Goal: Navigation & Orientation: Understand site structure

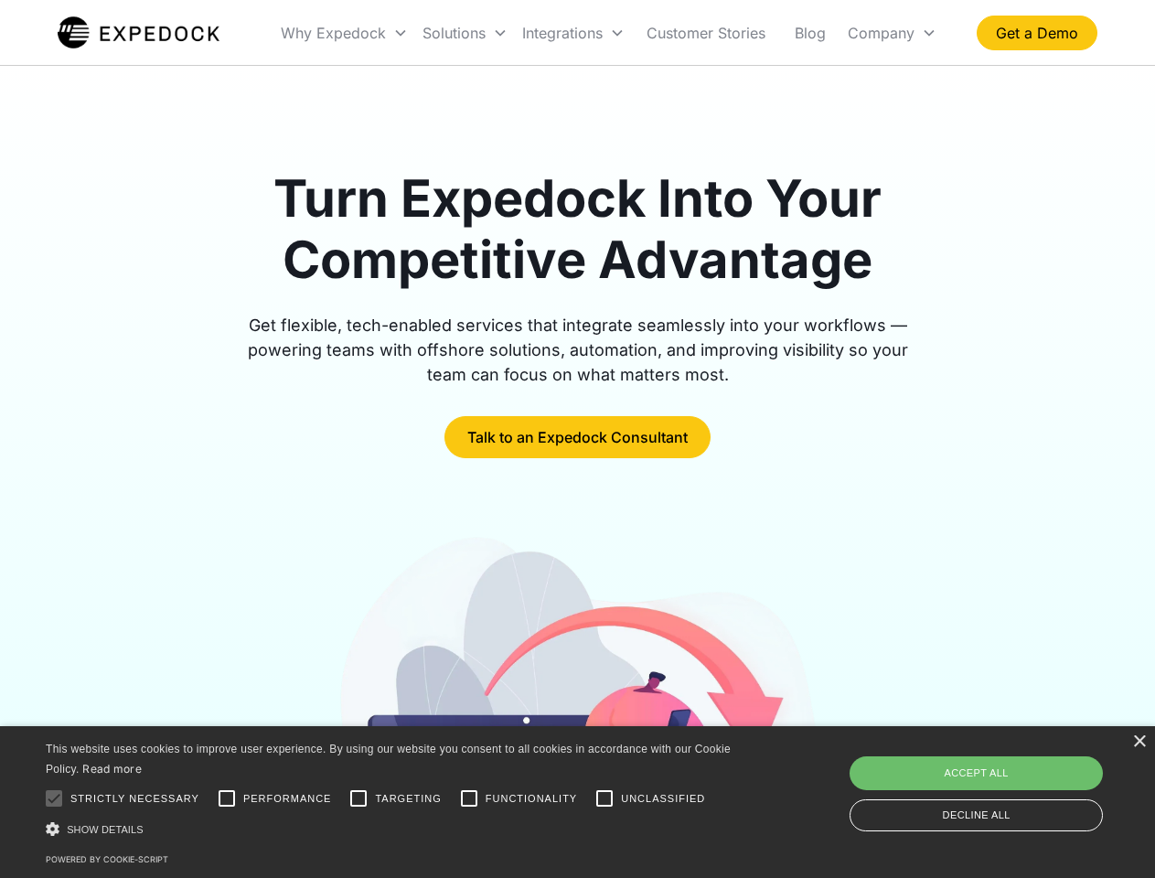
click at [609, 33] on div "Integrations" at bounding box center [573, 33] width 117 height 62
click at [345, 33] on div "Why Expedock" at bounding box center [333, 33] width 105 height 18
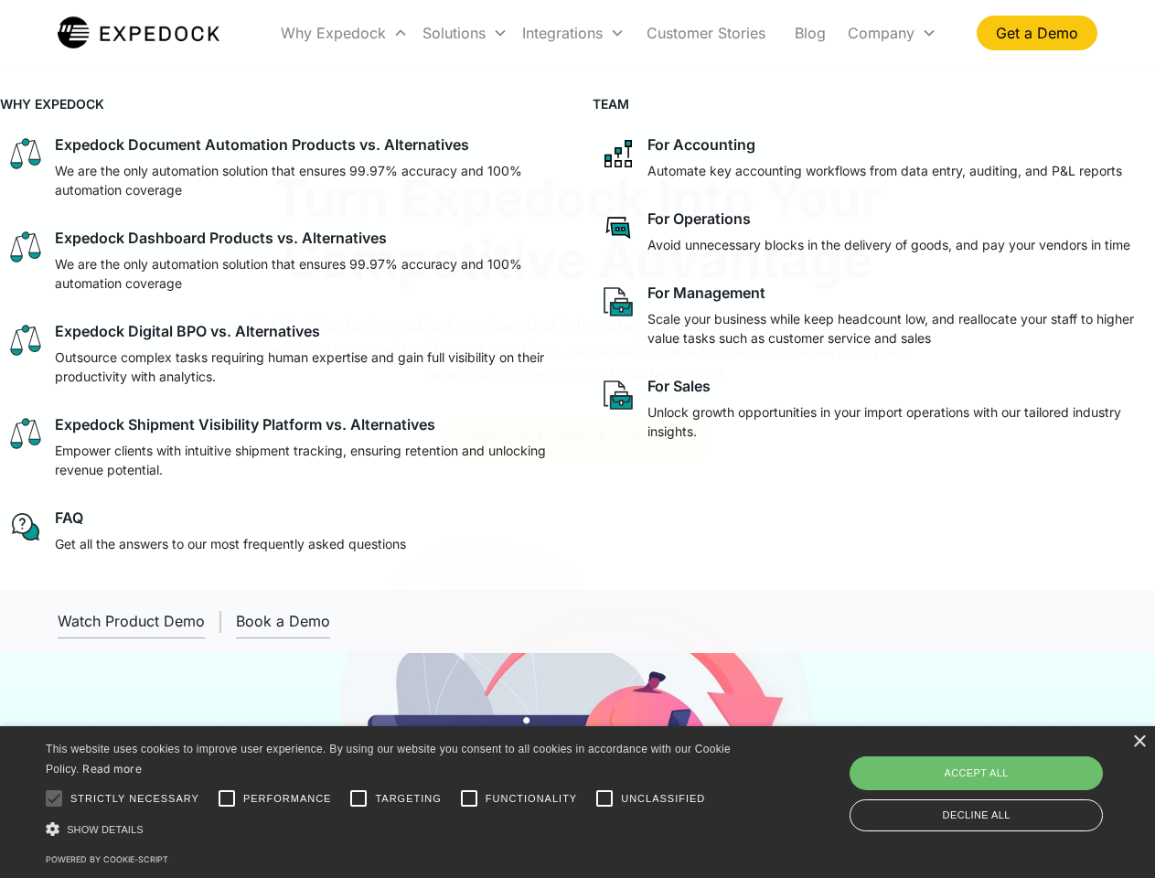
click at [465, 33] on div "Solutions" at bounding box center [454, 33] width 63 height 18
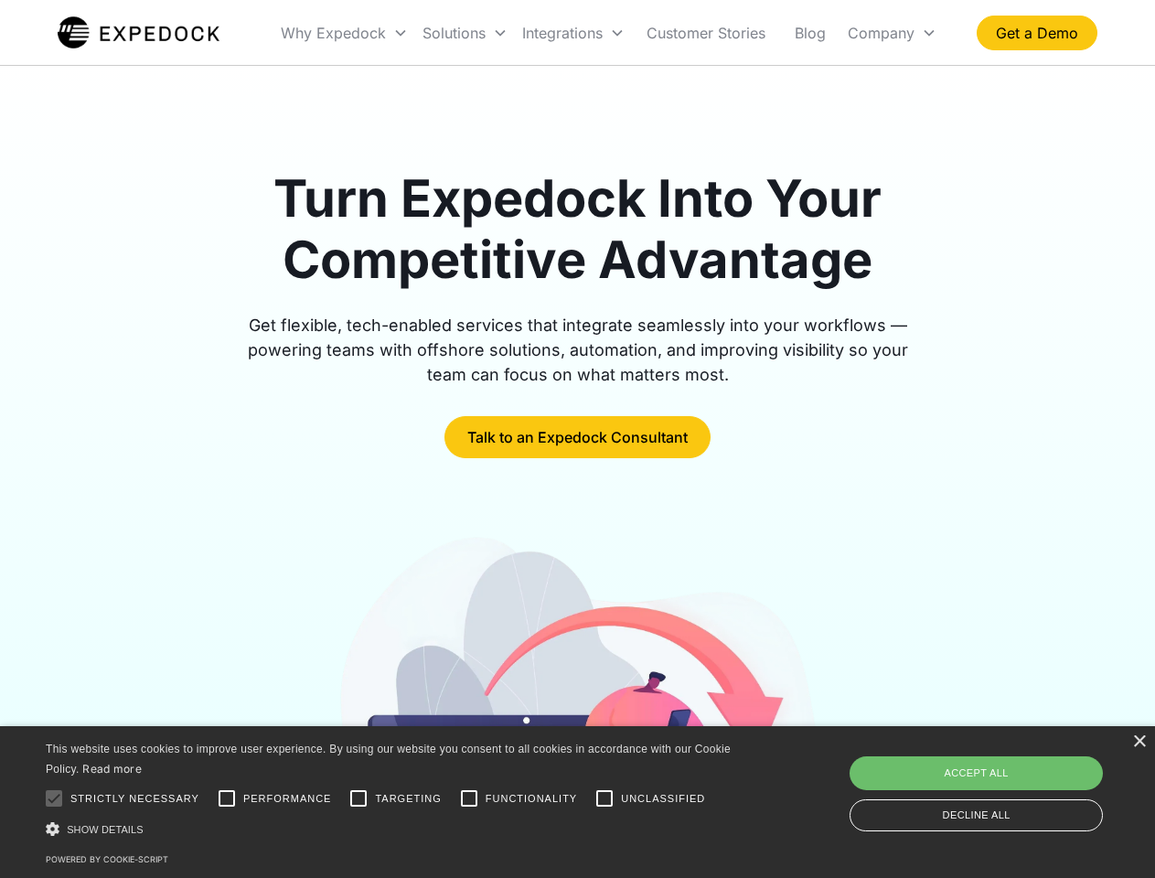
click at [574, 33] on div "Integrations" at bounding box center [562, 33] width 80 height 18
click at [892, 33] on div "Company" at bounding box center [881, 33] width 67 height 18
click at [54, 799] on div at bounding box center [54, 798] width 37 height 37
click at [227, 799] on input "Performance" at bounding box center [227, 798] width 37 height 37
checkbox input "true"
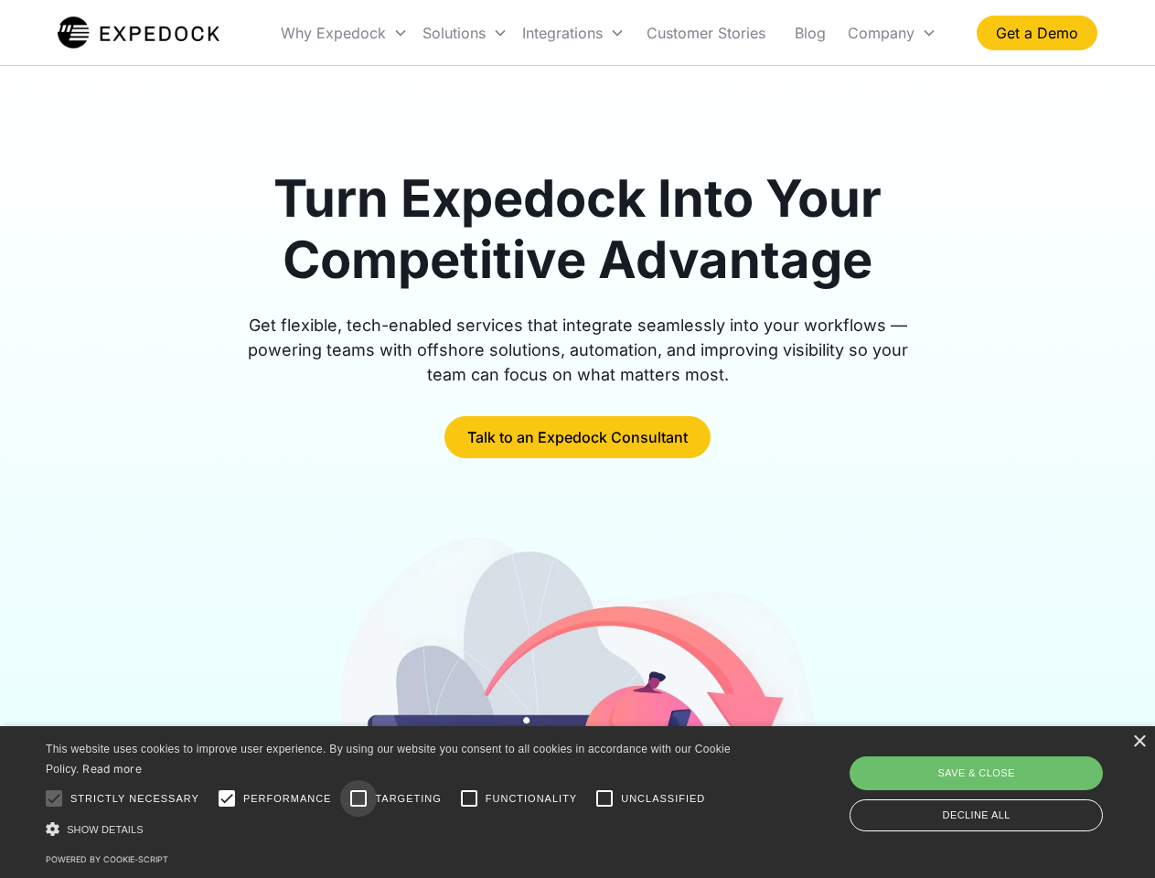
click at [359, 799] on input "Targeting" at bounding box center [358, 798] width 37 height 37
checkbox input "true"
click at [469, 799] on input "Functionality" at bounding box center [469, 798] width 37 height 37
checkbox input "true"
click at [605, 799] on input "Unclassified" at bounding box center [604, 798] width 37 height 37
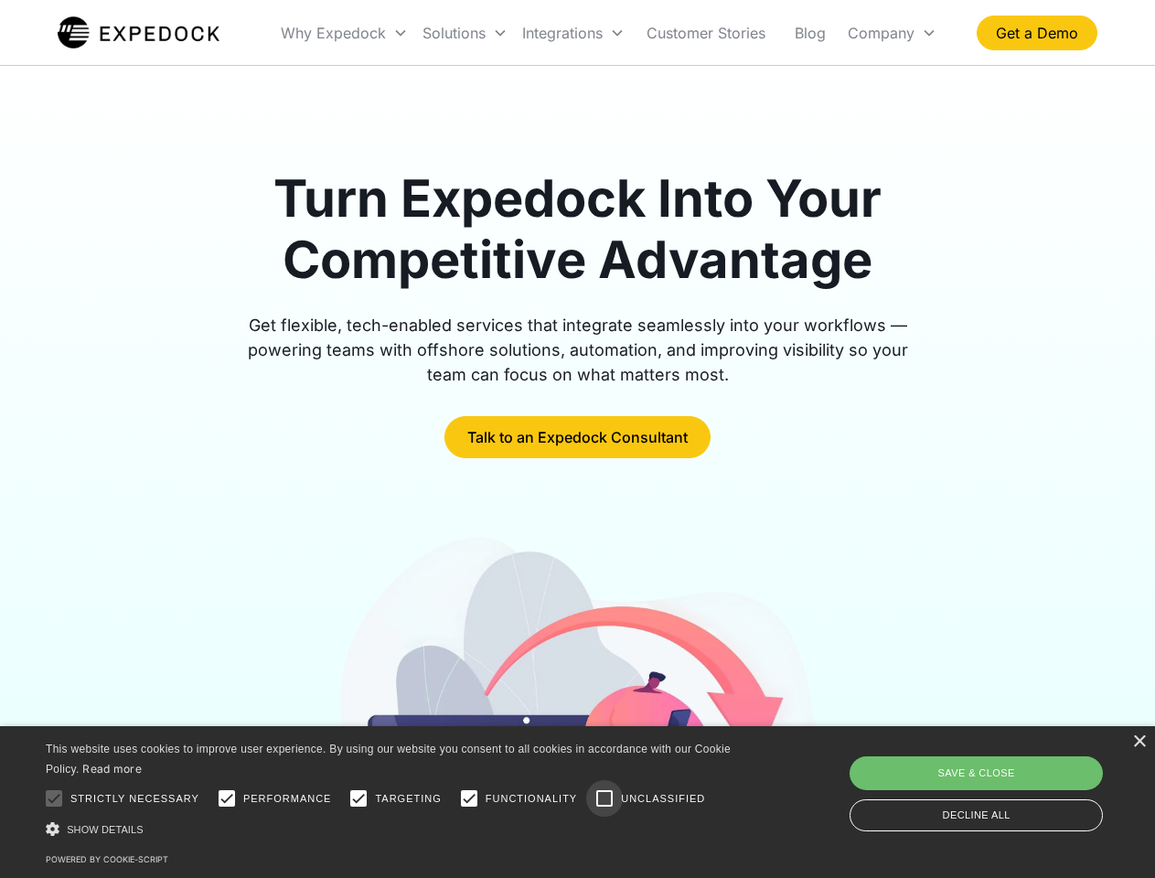
checkbox input "true"
